Goal: Transaction & Acquisition: Obtain resource

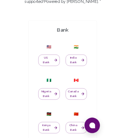
scroll to position [148, 0]
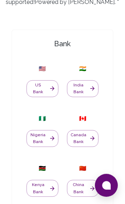
click at [42, 131] on button "Nigeria Bank" at bounding box center [43, 138] width 32 height 17
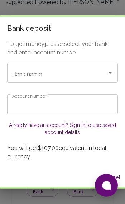
click at [93, 71] on input "Bank name" at bounding box center [52, 73] width 84 height 14
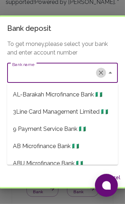
click at [101, 71] on icon "Clear" at bounding box center [101, 72] width 7 height 7
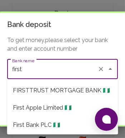
click at [60, 120] on li "First Bank PLC 🇳🇬" at bounding box center [62, 124] width 111 height 17
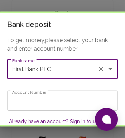
type input "First Bank PLC"
click at [73, 103] on input "Account Number" at bounding box center [62, 100] width 111 height 20
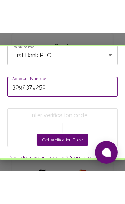
scroll to position [48, 0]
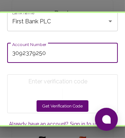
type input "3092379250"
click at [68, 109] on button "Get Verification Code" at bounding box center [63, 105] width 52 height 11
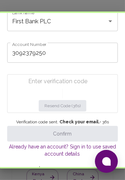
click at [41, 81] on input "Enter verification code" at bounding box center [64, 81] width 71 height 11
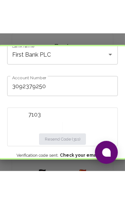
scroll to position [90, 0]
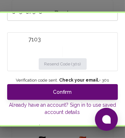
type input "7103"
click at [75, 89] on button "Confirm" at bounding box center [62, 92] width 111 height 16
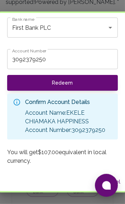
scroll to position [41, 0]
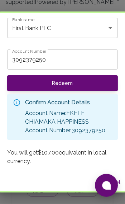
click at [93, 80] on button "Redeem" at bounding box center [62, 83] width 111 height 16
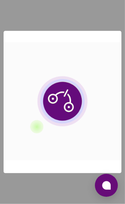
scroll to position [0, 0]
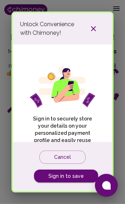
scroll to position [30, 0]
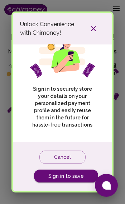
click at [98, 29] on button "button" at bounding box center [93, 28] width 23 height 13
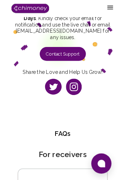
scroll to position [0, 0]
